Goal: Find specific page/section: Locate a particular part of the current website

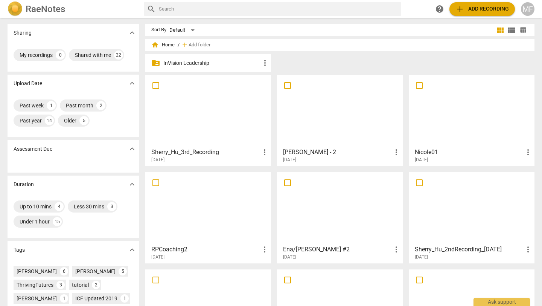
click at [221, 157] on div "[DATE]" at bounding box center [210, 160] width 118 height 6
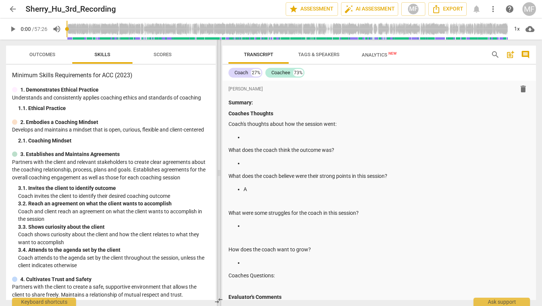
drag, startPoint x: 269, startPoint y: 172, endPoint x: 217, endPoint y: 168, distance: 52.4
click at [217, 168] on span at bounding box center [219, 173] width 5 height 266
click at [266, 137] on p at bounding box center [387, 137] width 286 height 8
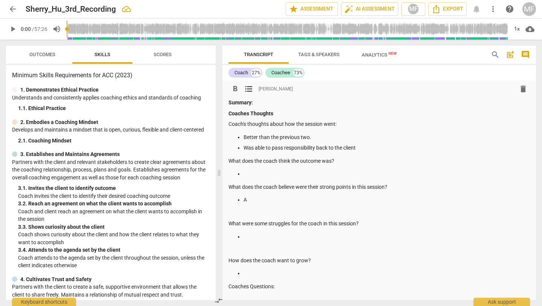
click at [253, 235] on p at bounding box center [387, 237] width 286 height 8
drag, startPoint x: 366, startPoint y: 148, endPoint x: 245, endPoint y: 149, distance: 121.2
click at [245, 149] on p "Was able to pass responsibility back to the client" at bounding box center [387, 148] width 286 height 8
click at [249, 201] on p "A" at bounding box center [387, 200] width 286 height 8
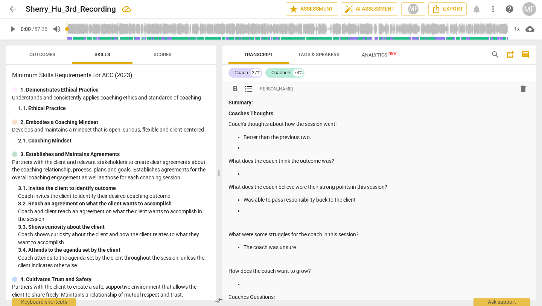
click at [305, 250] on p "The coach was unsure" at bounding box center [387, 247] width 286 height 8
click at [270, 282] on p at bounding box center [387, 284] width 286 height 8
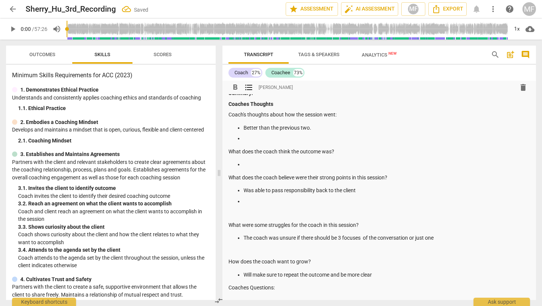
scroll to position [8, 0]
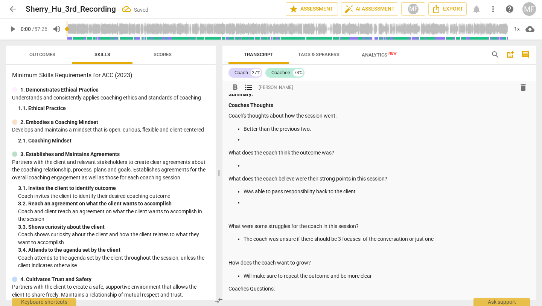
click at [249, 166] on p at bounding box center [387, 165] width 286 height 8
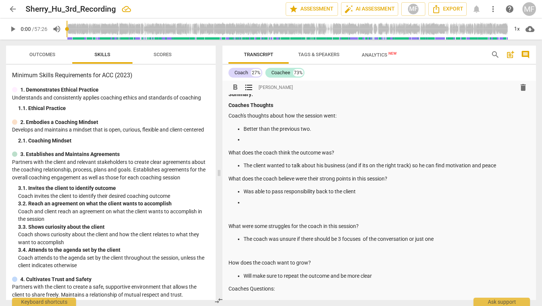
click at [265, 142] on p at bounding box center [387, 139] width 286 height 8
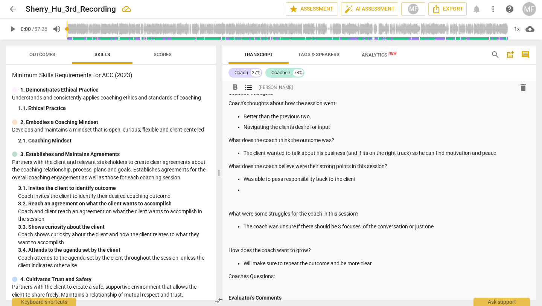
scroll to position [17, 0]
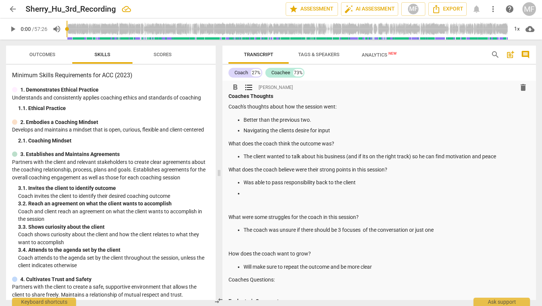
click at [278, 132] on p "Navigating the clients desire for input" at bounding box center [387, 130] width 286 height 8
click at [438, 230] on p "The coach was unsure if there should be 3 focuses of the conversation or just o…" at bounding box center [387, 230] width 286 height 8
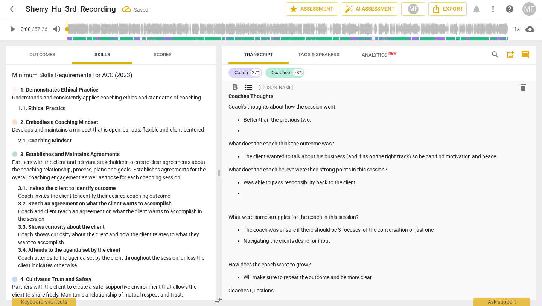
click at [265, 190] on p at bounding box center [387, 193] width 286 height 8
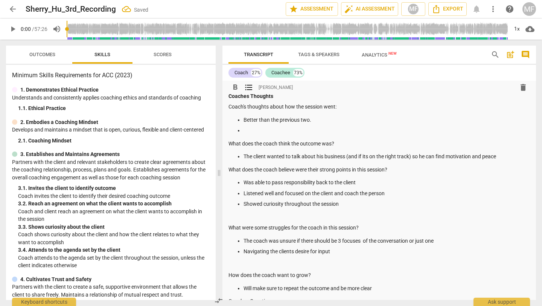
click at [343, 203] on p "Showed curiosity throughout the session" at bounding box center [387, 204] width 286 height 8
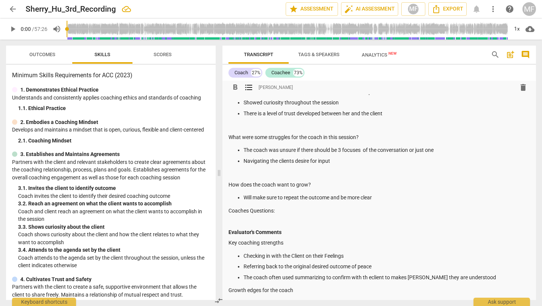
scroll to position [122, 0]
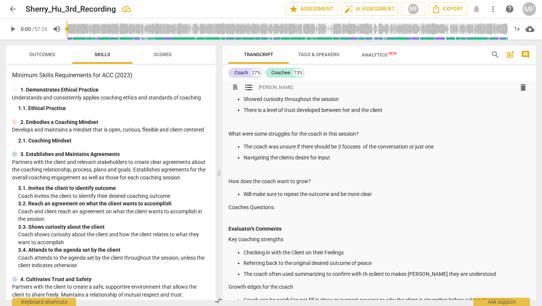
click at [363, 145] on p "The coach was unsure if there should be 3 focuses of the conversation or just o…" at bounding box center [387, 147] width 286 height 8
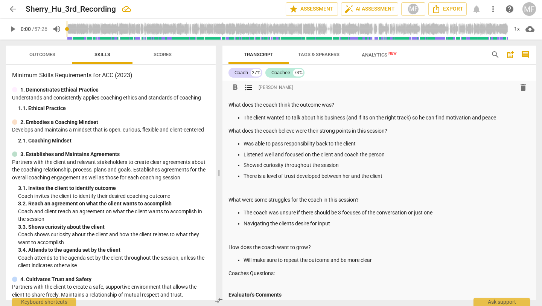
scroll to position [59, 0]
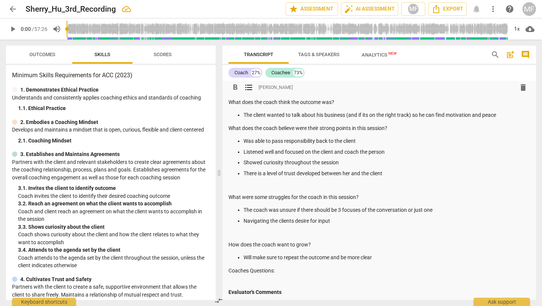
drag, startPoint x: 333, startPoint y: 221, endPoint x: 244, endPoint y: 222, distance: 88.4
click at [244, 222] on p "Navigating the clients desire for input" at bounding box center [387, 221] width 286 height 8
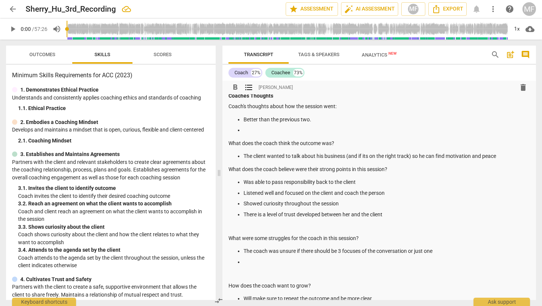
scroll to position [18, 0]
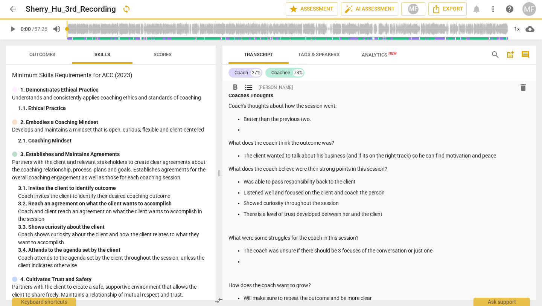
click at [262, 130] on p at bounding box center [387, 130] width 286 height 8
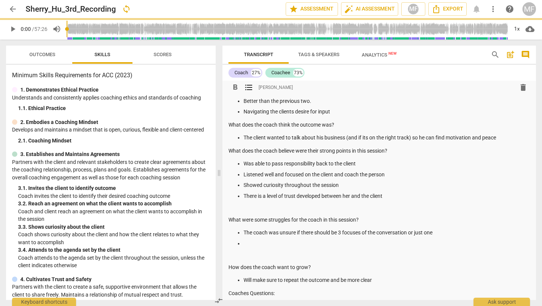
scroll to position [48, 0]
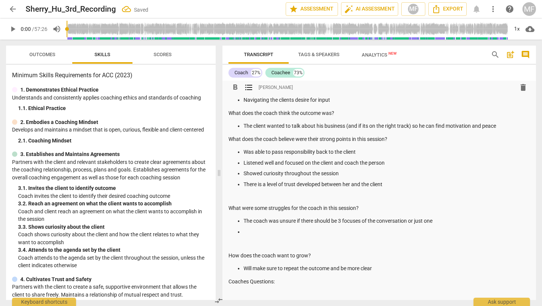
click at [253, 231] on p at bounding box center [387, 232] width 286 height 8
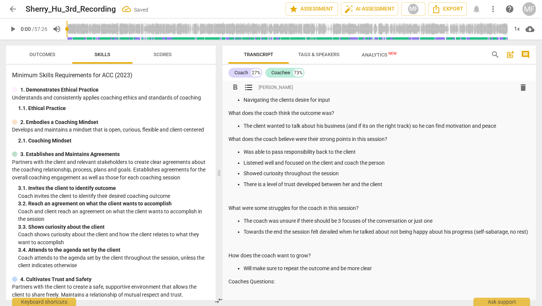
click at [257, 236] on p "Towards the end the session felt derailed when he talked about not being happy …" at bounding box center [387, 232] width 286 height 8
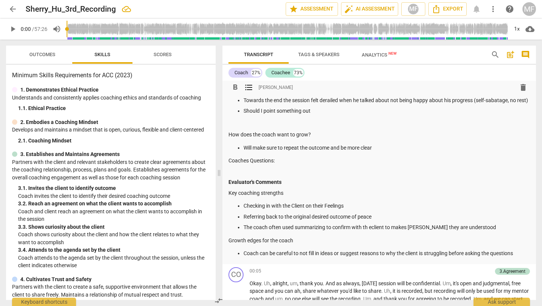
scroll to position [0, 0]
